Goal: Share content

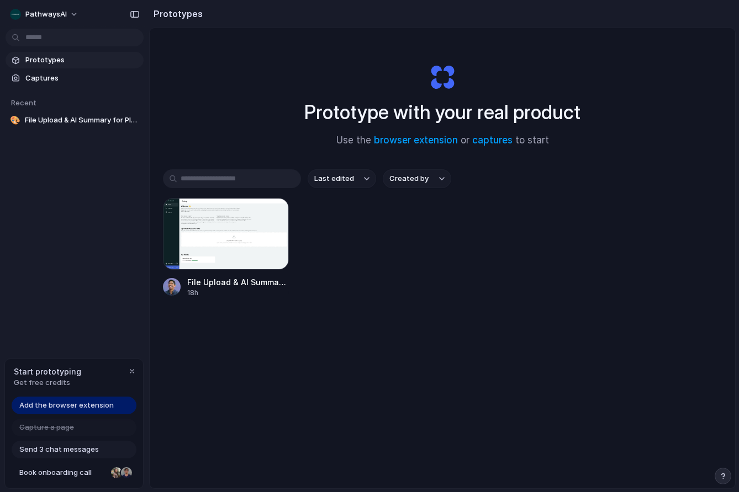
click at [63, 62] on span "Prototypes" at bounding box center [82, 60] width 114 height 11
click at [60, 400] on div "Add the browser extension" at bounding box center [74, 406] width 125 height 18
click at [65, 405] on span "Add the browser extension" at bounding box center [66, 405] width 94 height 11
click at [206, 259] on div at bounding box center [226, 234] width 126 height 72
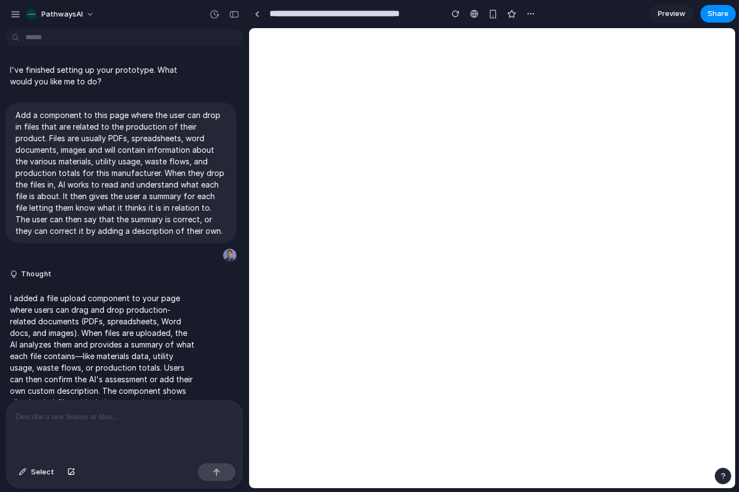
scroll to position [31, 0]
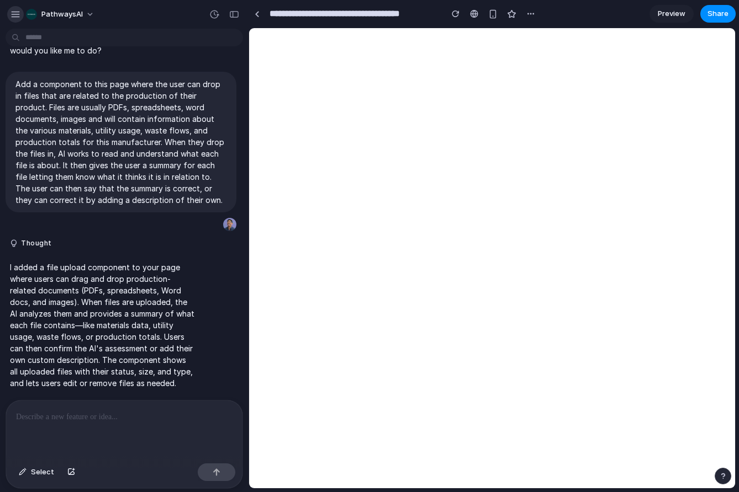
click at [19, 13] on div "button" at bounding box center [15, 14] width 10 height 10
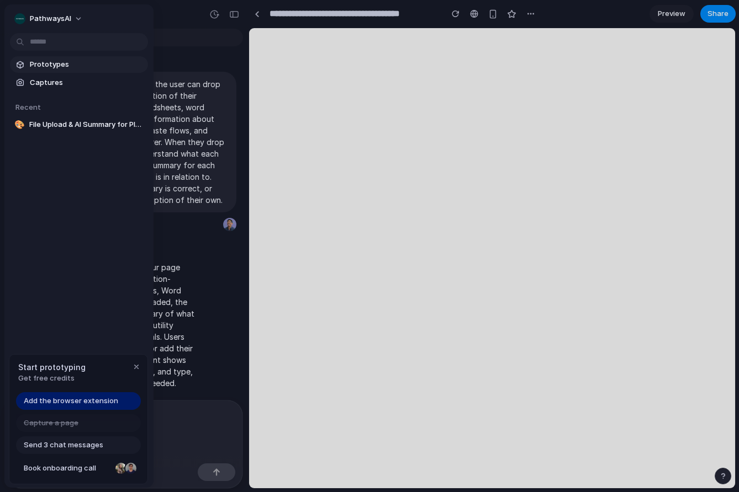
click at [73, 71] on link "Prototypes" at bounding box center [79, 64] width 138 height 17
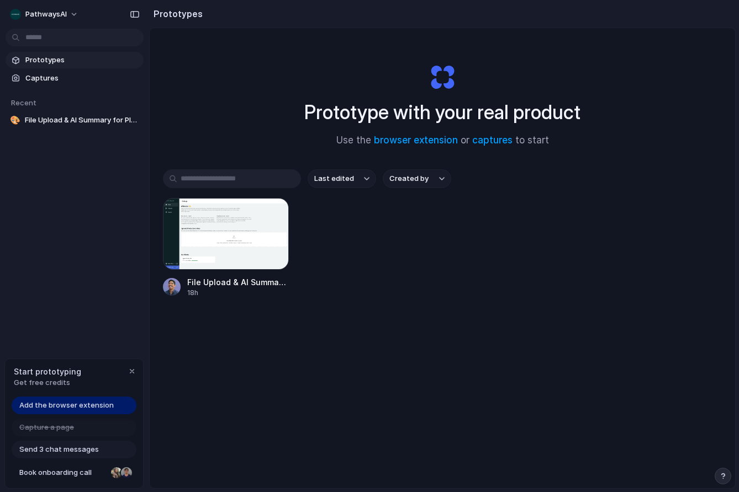
click at [449, 254] on div "File Upload & AI Summary for Plant Data 18h" at bounding box center [442, 248] width 559 height 100
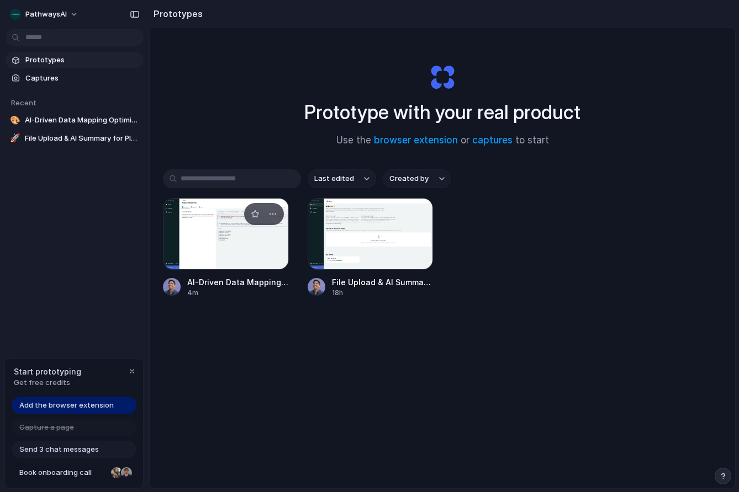
click at [234, 253] on div at bounding box center [226, 234] width 126 height 72
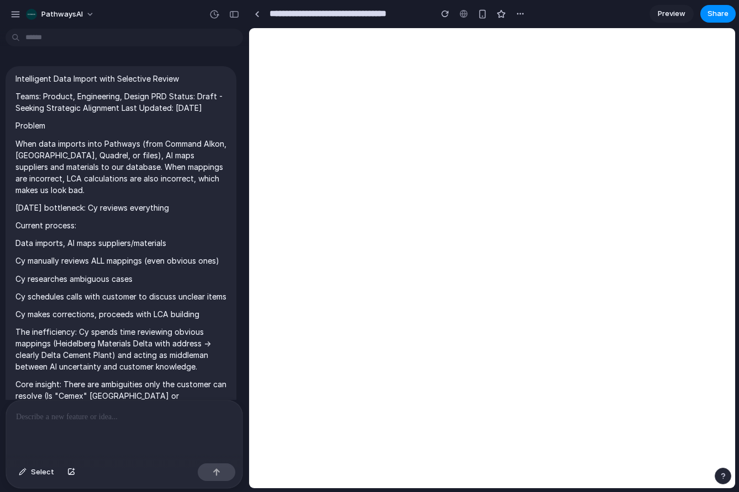
scroll to position [3390, 0]
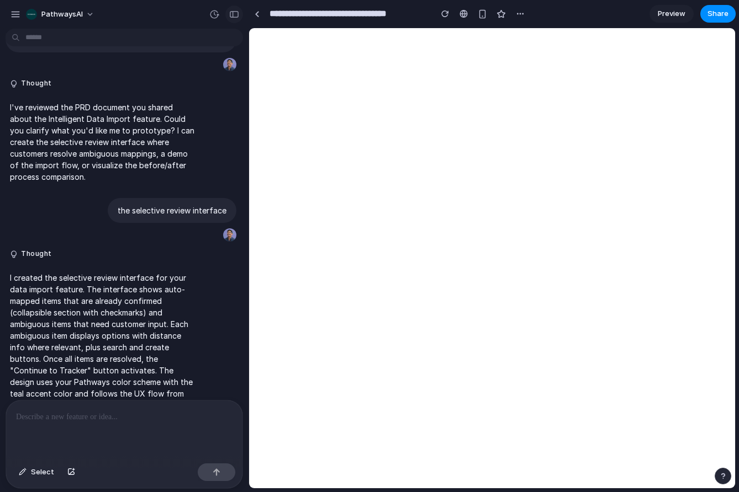
click at [234, 14] on div "button" at bounding box center [234, 14] width 10 height 8
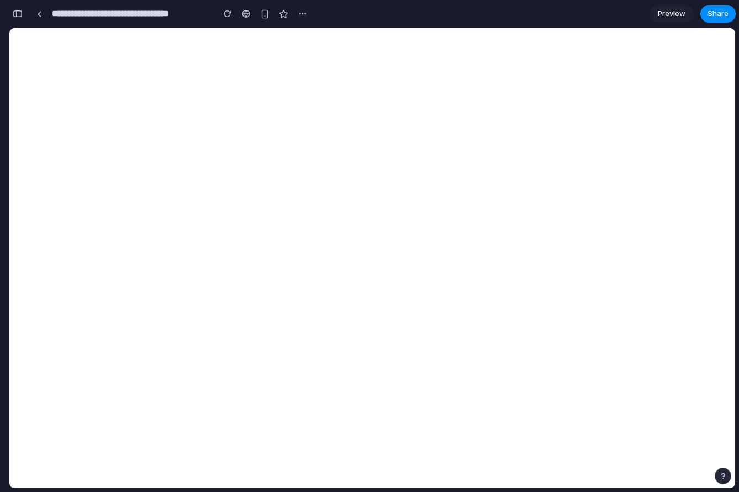
scroll to position [6358, 0]
click at [674, 13] on span "Preview" at bounding box center [672, 13] width 28 height 11
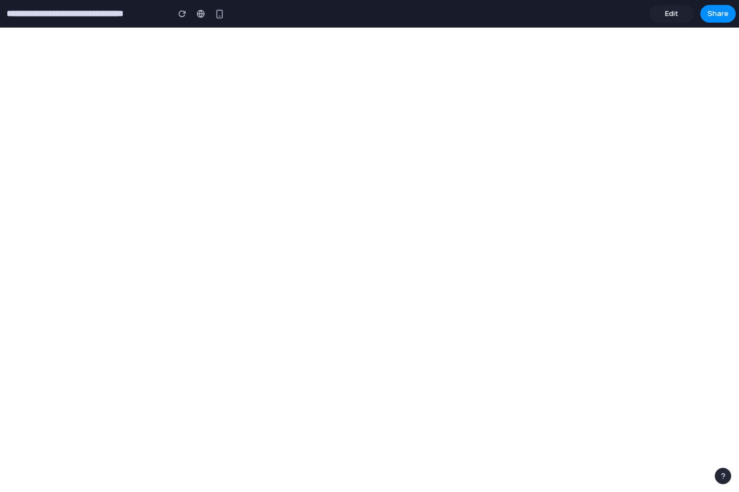
click at [673, 16] on span "Edit" at bounding box center [671, 13] width 13 height 11
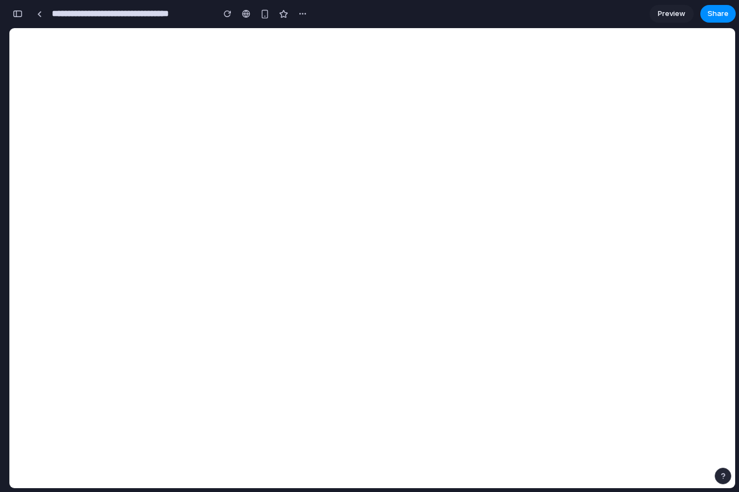
scroll to position [6474, 0]
click at [20, 9] on button "button" at bounding box center [18, 14] width 18 height 18
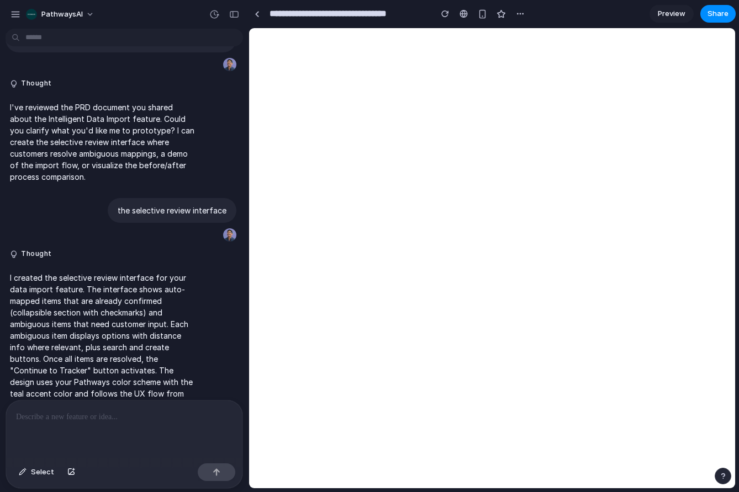
scroll to position [0, 0]
click at [124, 425] on div at bounding box center [124, 430] width 236 height 59
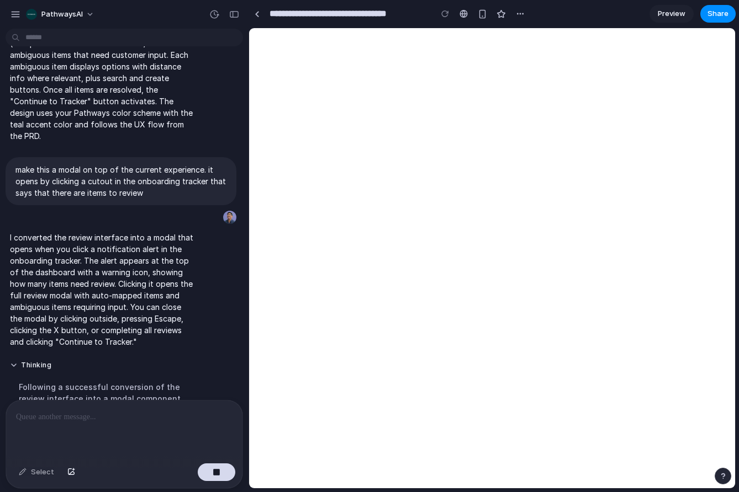
scroll to position [3683, 0]
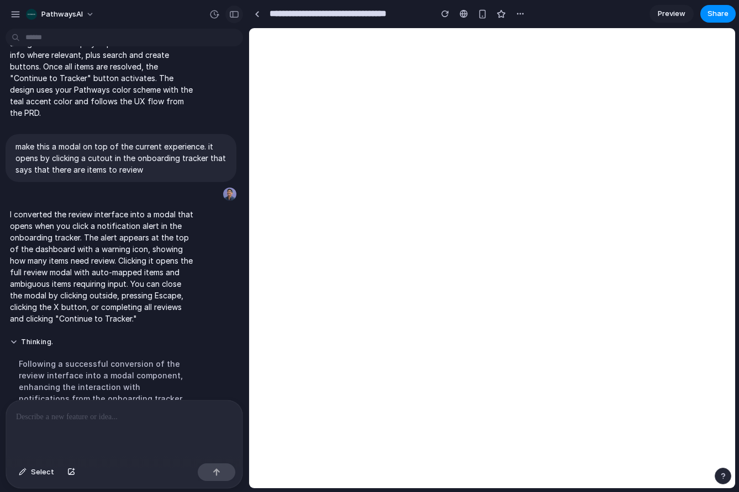
click at [235, 15] on div "button" at bounding box center [234, 14] width 10 height 8
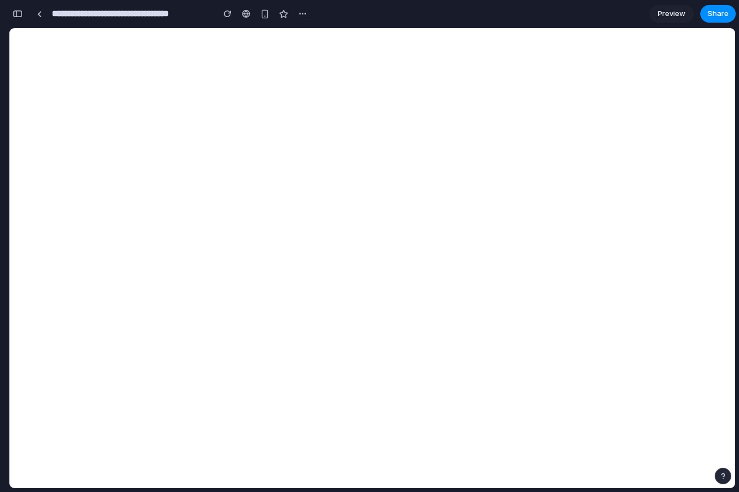
click at [19, 14] on div "button" at bounding box center [18, 14] width 10 height 8
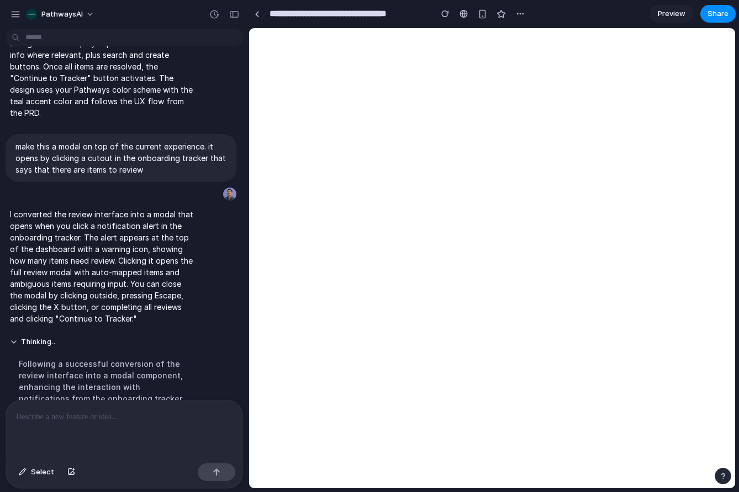
click at [143, 430] on div at bounding box center [124, 430] width 236 height 59
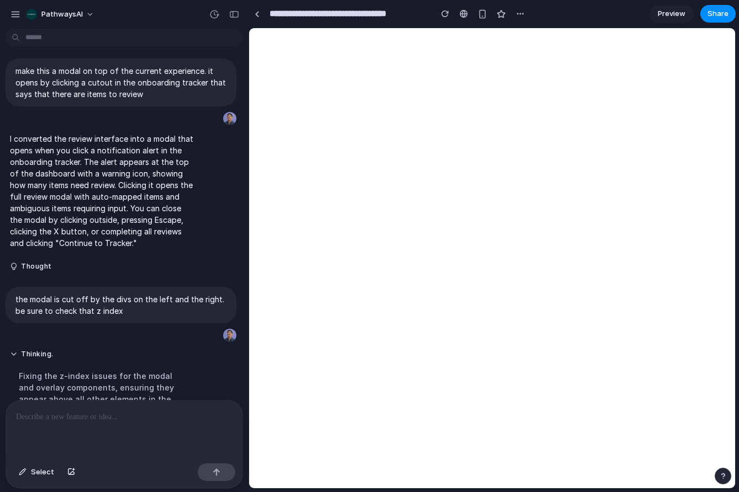
scroll to position [3830, 0]
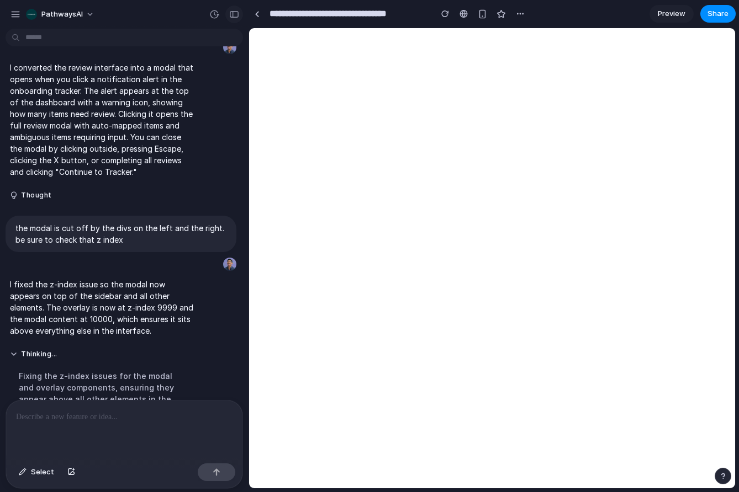
click at [236, 13] on div "button" at bounding box center [234, 14] width 10 height 8
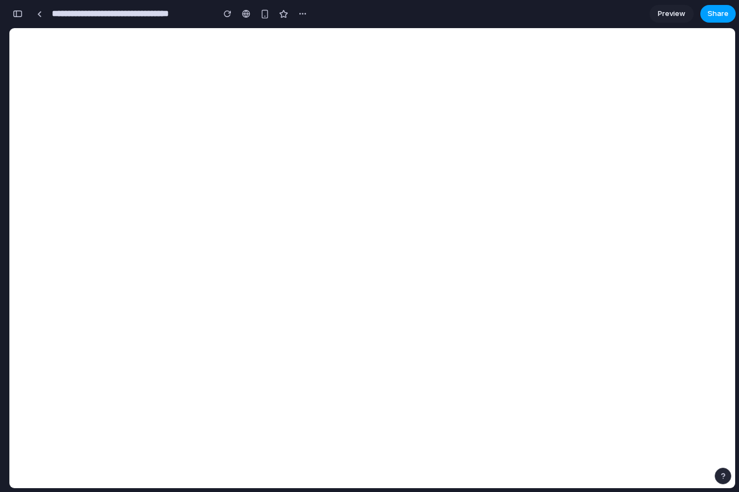
click at [713, 14] on span "Share" at bounding box center [717, 13] width 21 height 11
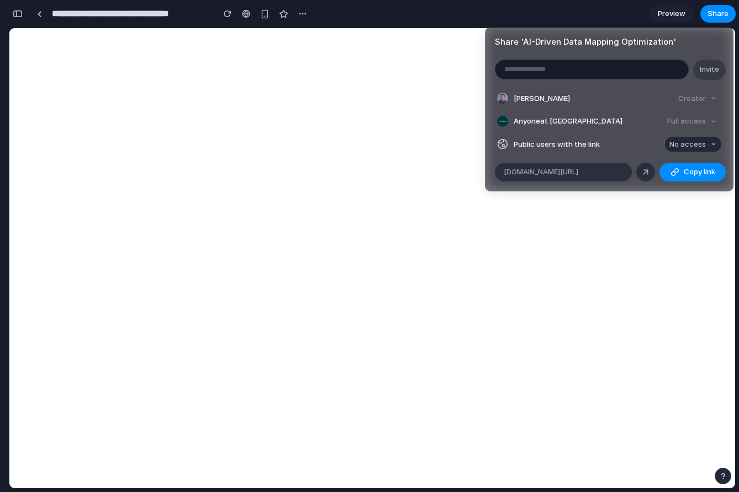
click at [696, 149] on span "No access" at bounding box center [687, 144] width 36 height 11
click at [688, 188] on span "Full access" at bounding box center [677, 185] width 39 height 11
click at [694, 171] on span "Copy link" at bounding box center [698, 172] width 31 height 11
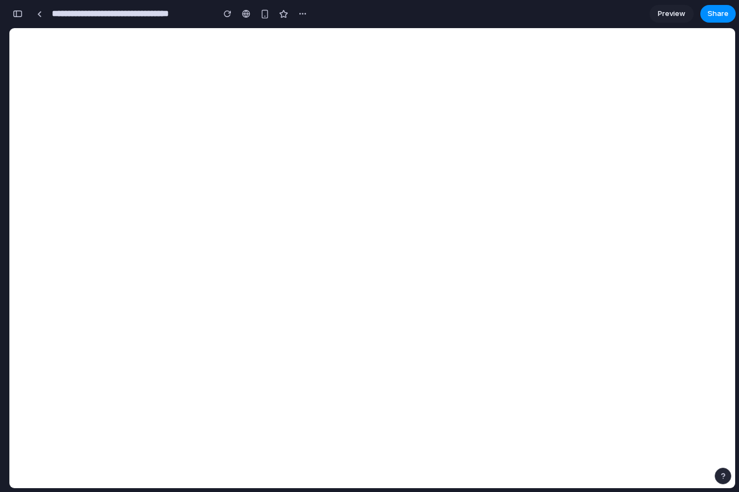
click at [625, 325] on div "Share ' AI-Driven Data Mapping Optimization ' Invite [PERSON_NAME] Creator Anyo…" at bounding box center [369, 246] width 739 height 492
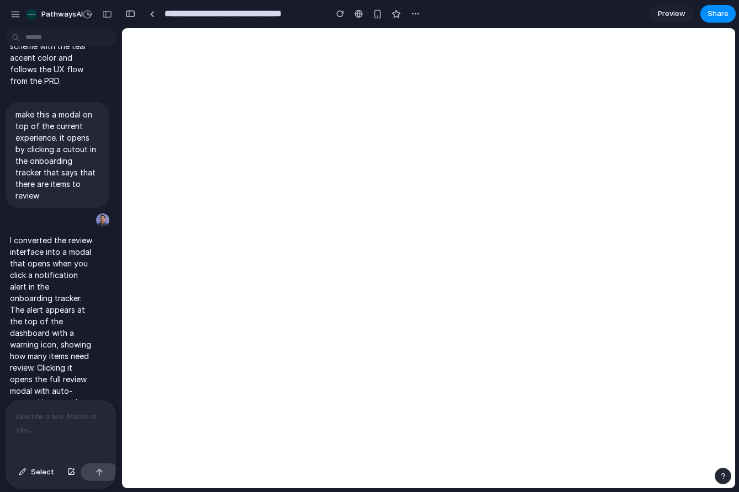
click at [50, 434] on div at bounding box center [60, 430] width 109 height 59
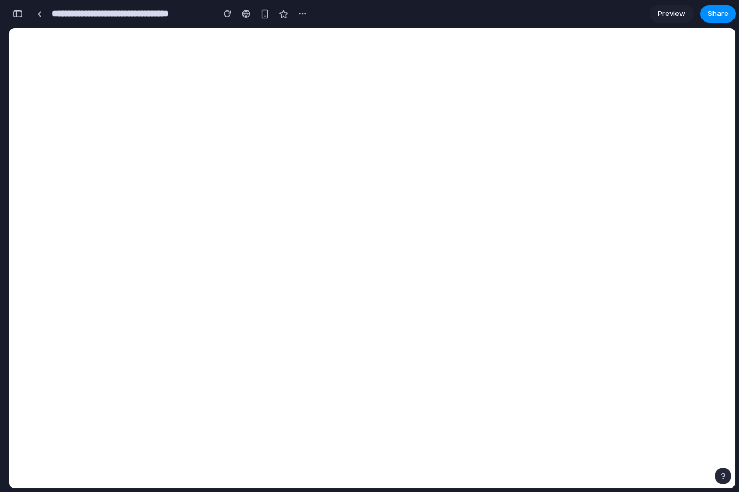
scroll to position [8046, 0]
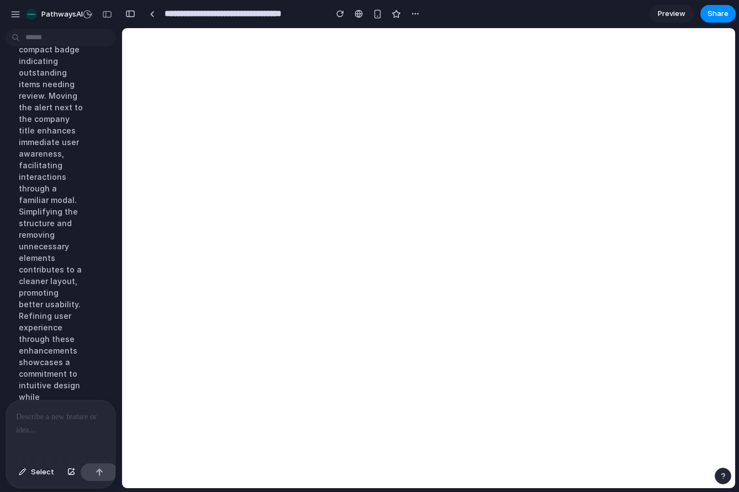
click at [36, 421] on p at bounding box center [60, 417] width 89 height 13
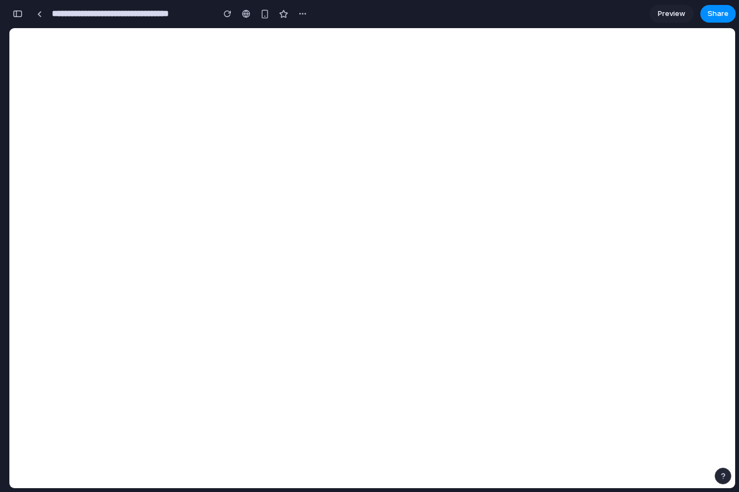
scroll to position [7995, 0]
